Goal: Task Accomplishment & Management: Complete application form

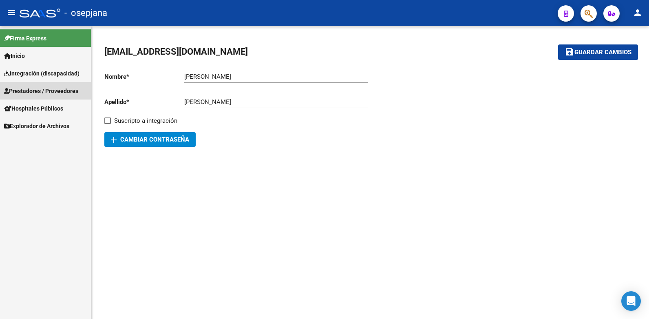
click at [51, 89] on span "Prestadores / Proveedores" at bounding box center [41, 90] width 74 height 9
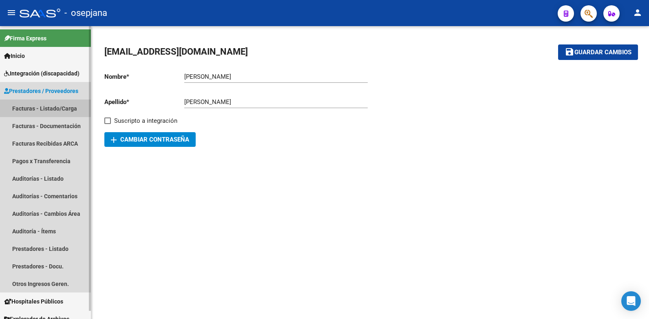
click at [51, 106] on link "Facturas - Listado/Carga" at bounding box center [45, 109] width 91 height 18
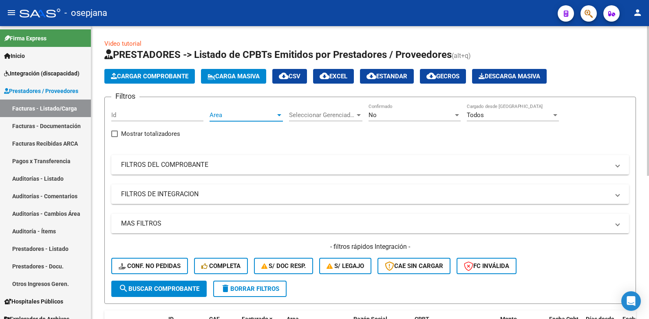
click at [279, 115] on div at bounding box center [279, 115] width 4 height 2
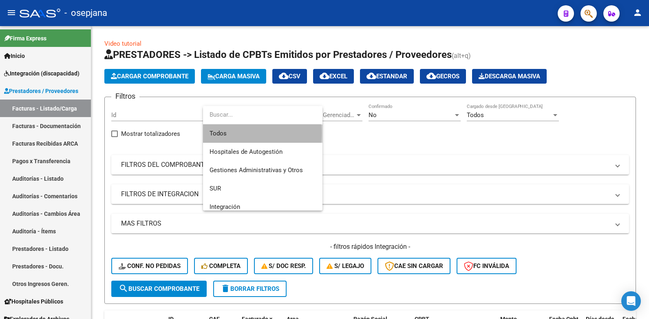
click at [228, 133] on span "Todos" at bounding box center [263, 133] width 106 height 18
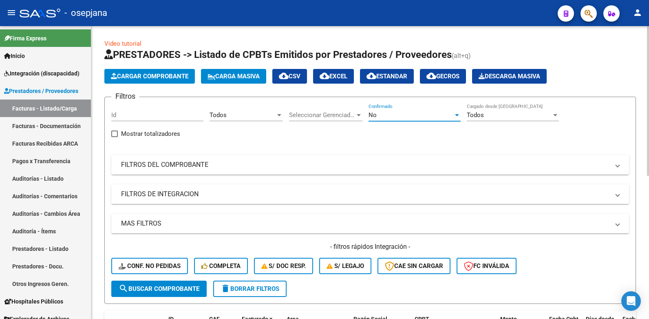
click at [458, 114] on div at bounding box center [457, 115] width 4 height 2
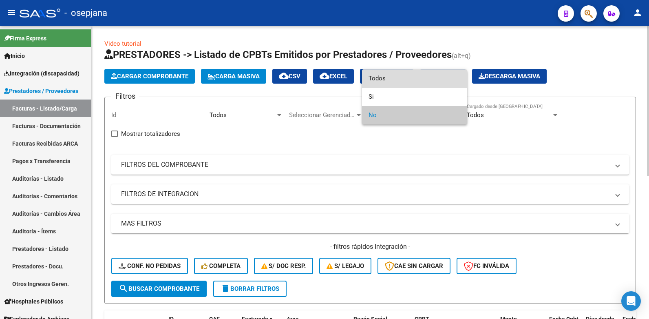
click at [384, 77] on span "Todos" at bounding box center [415, 78] width 92 height 18
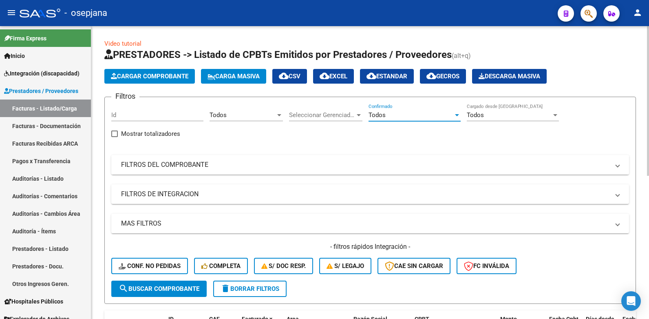
click at [617, 164] on span at bounding box center [617, 164] width 3 height 9
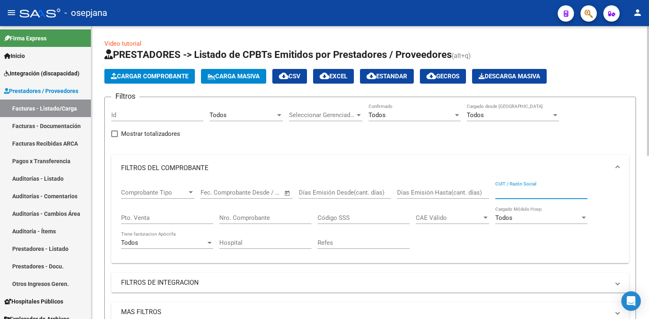
paste input "30-68729862-0"
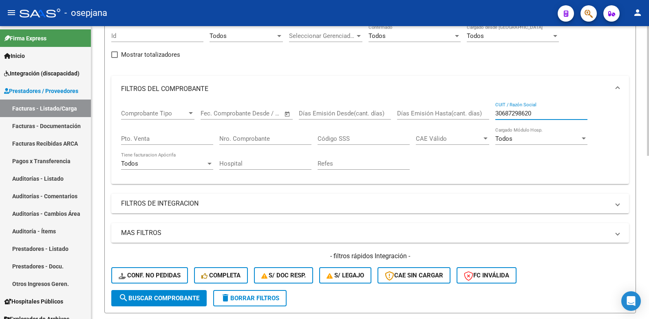
scroll to position [122, 0]
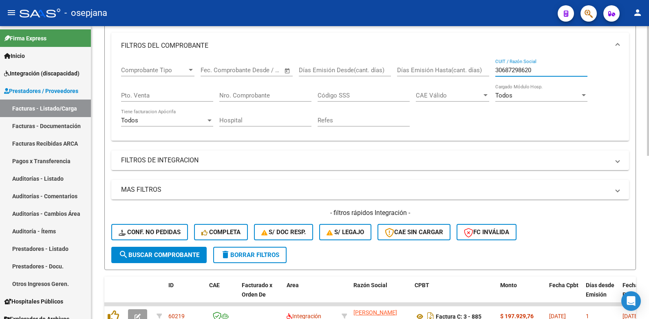
type input "30687298620"
click at [155, 254] on span "search Buscar Comprobante" at bounding box center [159, 254] width 81 height 7
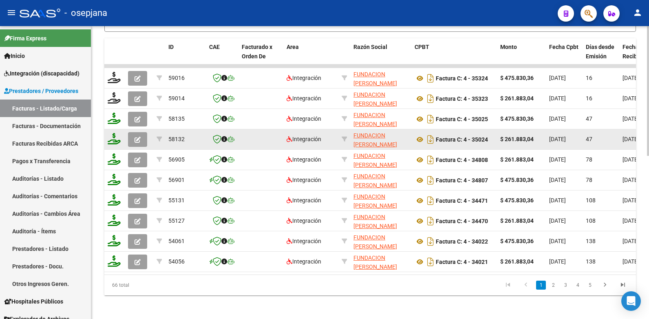
scroll to position [367, 0]
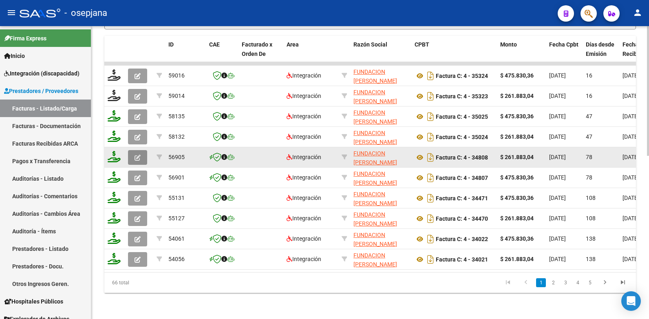
click at [136, 155] on icon "button" at bounding box center [138, 158] width 6 height 6
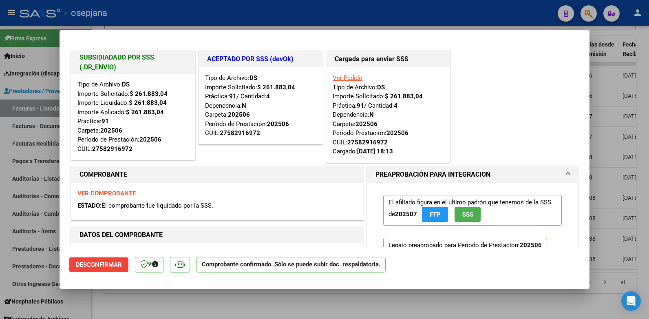
click at [618, 42] on div at bounding box center [324, 159] width 649 height 319
type input "$ 0,00"
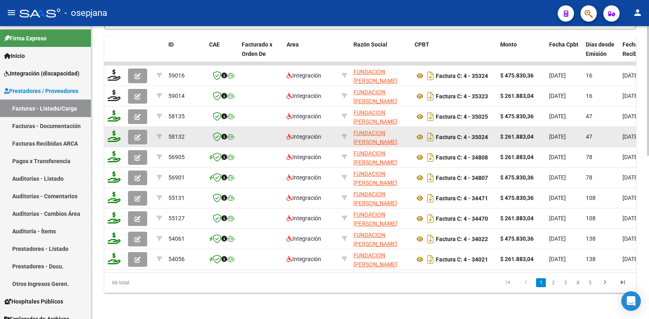
click at [140, 134] on icon "button" at bounding box center [138, 137] width 6 height 6
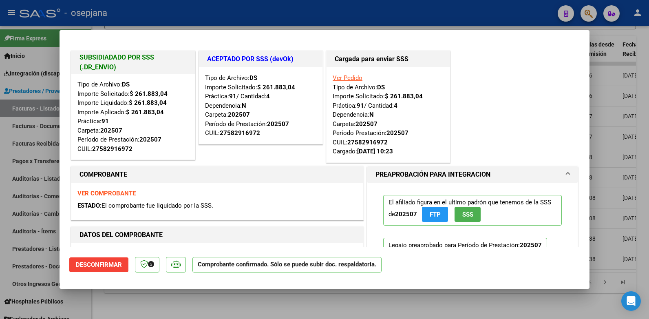
click at [616, 63] on div at bounding box center [324, 159] width 649 height 319
type input "$ 0,00"
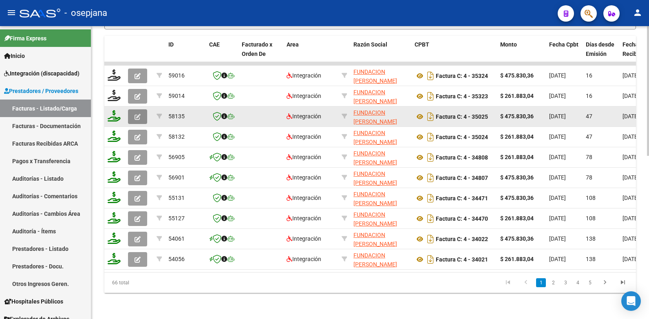
click at [137, 113] on span "button" at bounding box center [138, 116] width 6 height 7
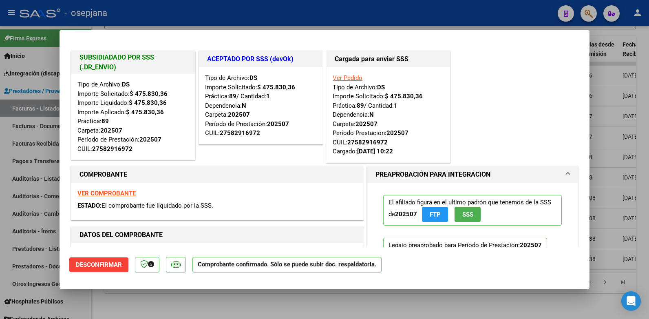
click at [617, 40] on div at bounding box center [324, 159] width 649 height 319
type input "$ 0,00"
